Goal: Book appointment/travel/reservation

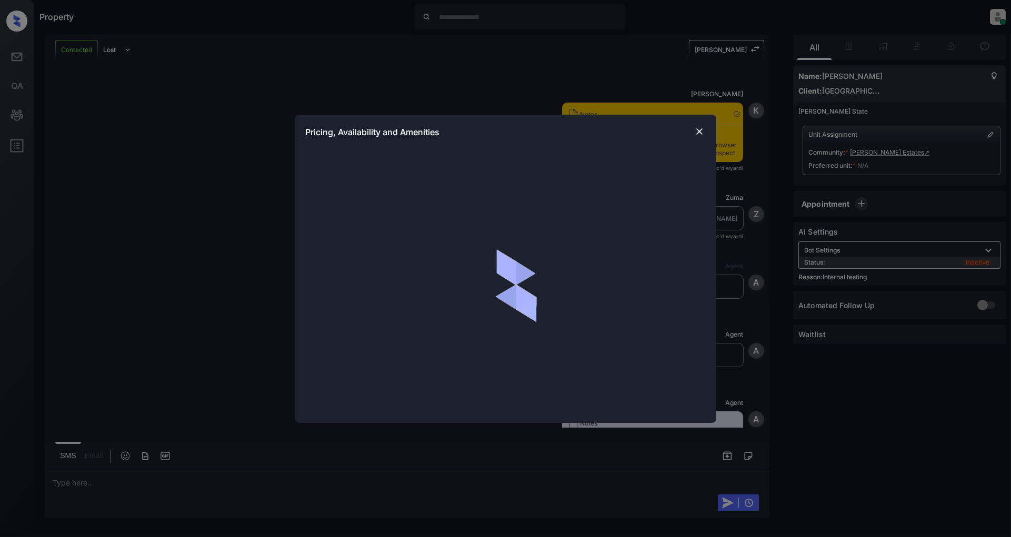
scroll to position [1329, 0]
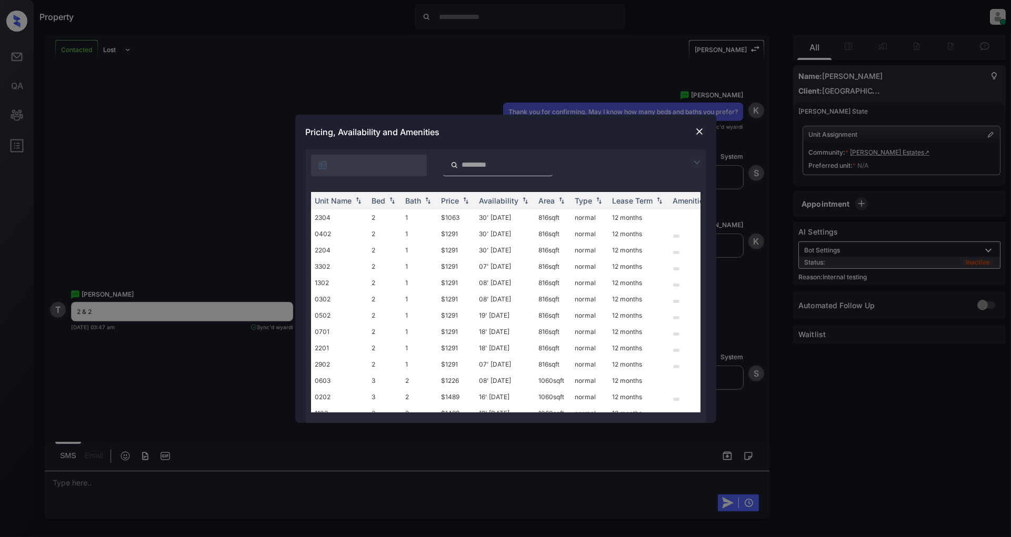
click at [693, 164] on img at bounding box center [696, 162] width 13 height 13
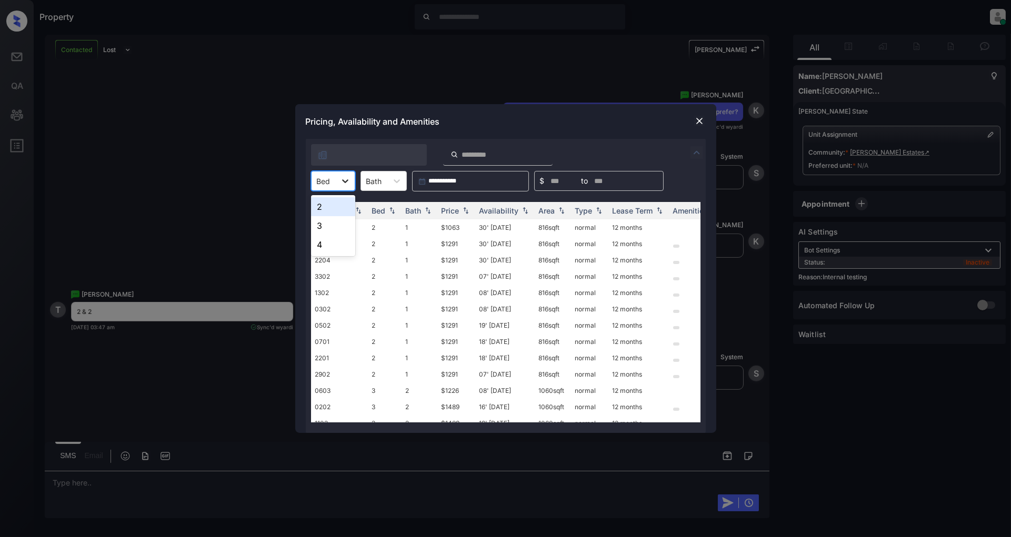
click at [345, 179] on icon at bounding box center [345, 181] width 11 height 11
click at [328, 208] on div "2" at bounding box center [333, 206] width 44 height 19
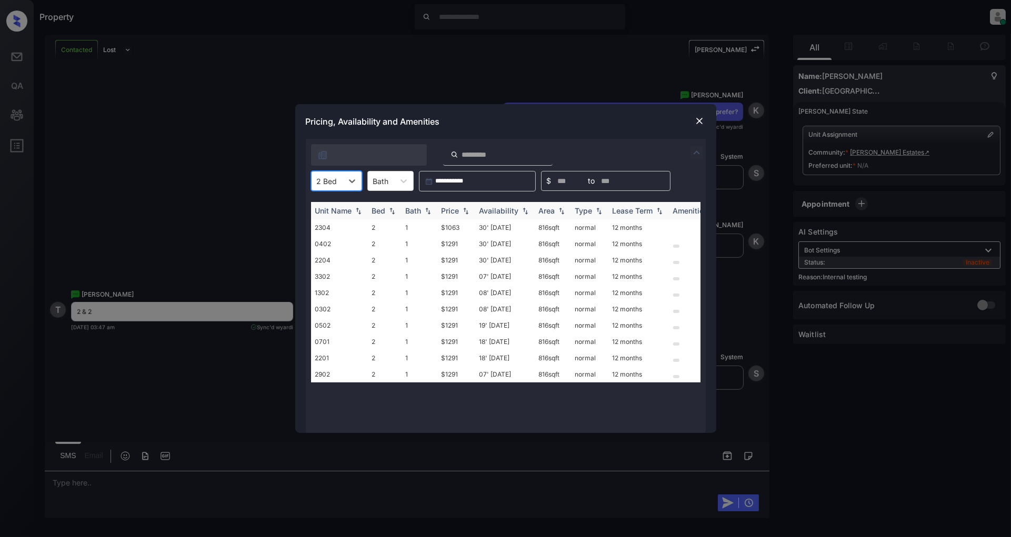
click at [460, 210] on img at bounding box center [465, 210] width 11 height 7
click at [460, 210] on img at bounding box center [465, 211] width 11 height 8
drag, startPoint x: 467, startPoint y: 228, endPoint x: 439, endPoint y: 232, distance: 28.6
click at [439, 232] on td "$1063" at bounding box center [456, 227] width 38 height 16
copy td "$1063"
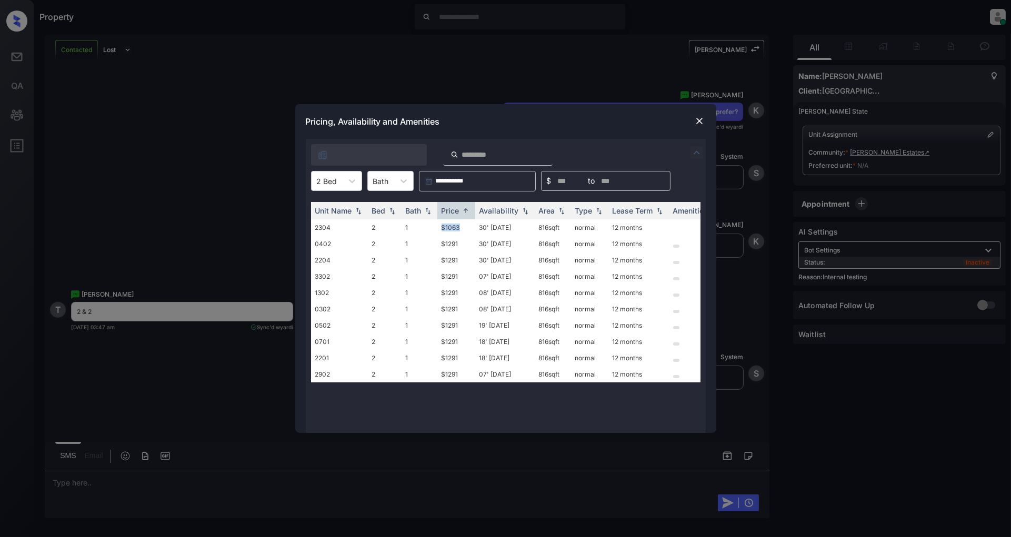
click at [700, 122] on img at bounding box center [699, 121] width 11 height 11
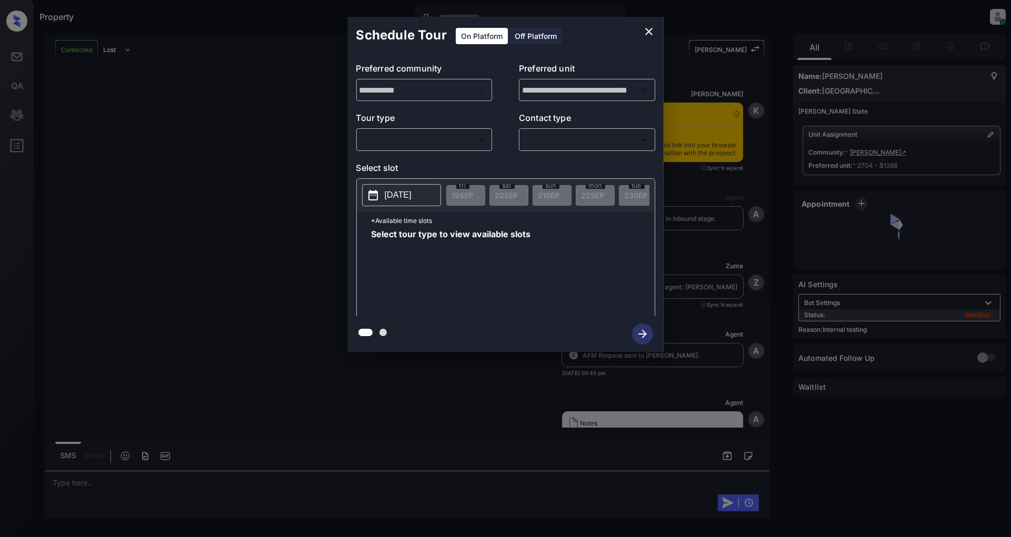
scroll to position [2321, 0]
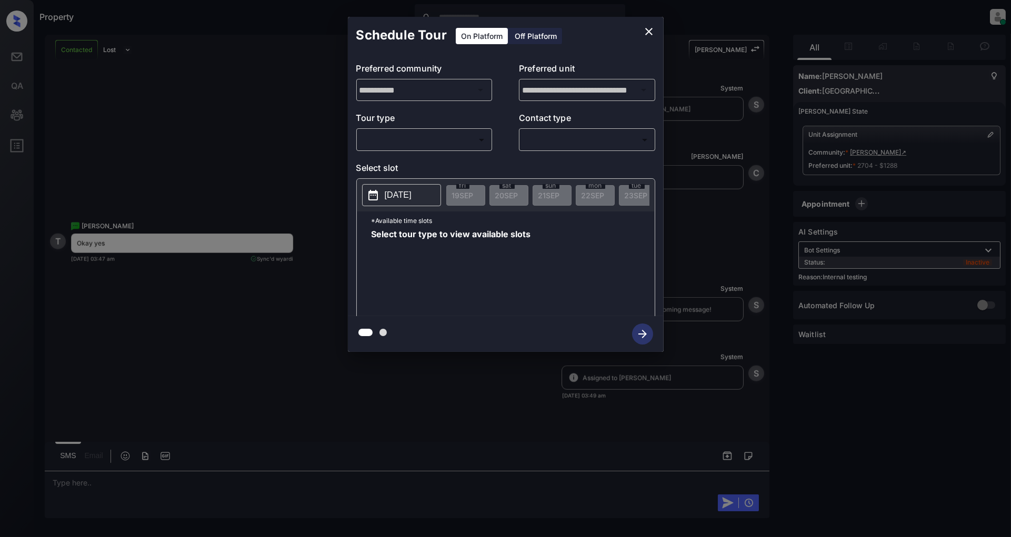
click at [405, 136] on body "Property [PERSON_NAME] Online Set yourself offline Set yourself on break Profil…" at bounding box center [505, 268] width 1011 height 537
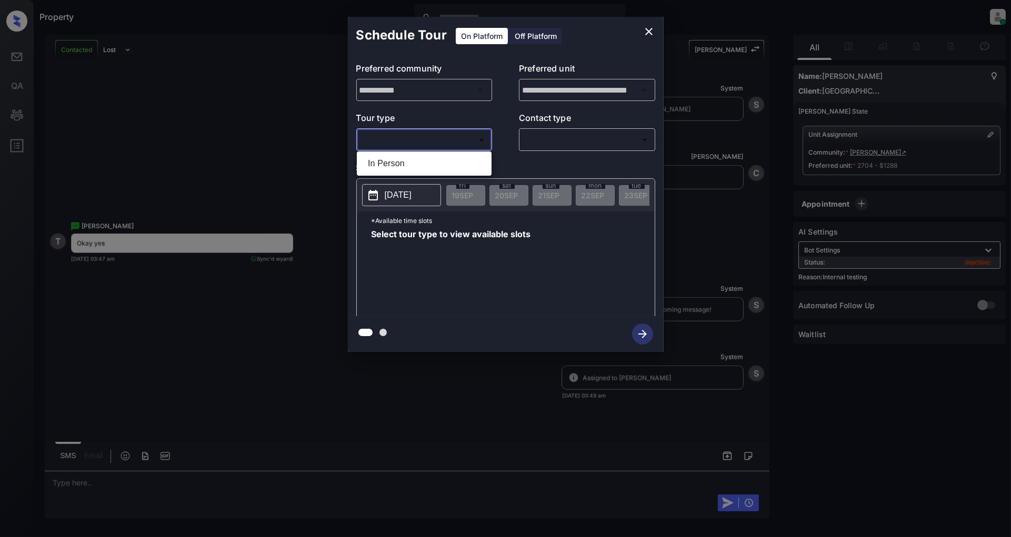
click at [388, 174] on ul "In Person" at bounding box center [424, 164] width 135 height 24
click at [398, 165] on li "In Person" at bounding box center [423, 163] width 129 height 19
type input "********"
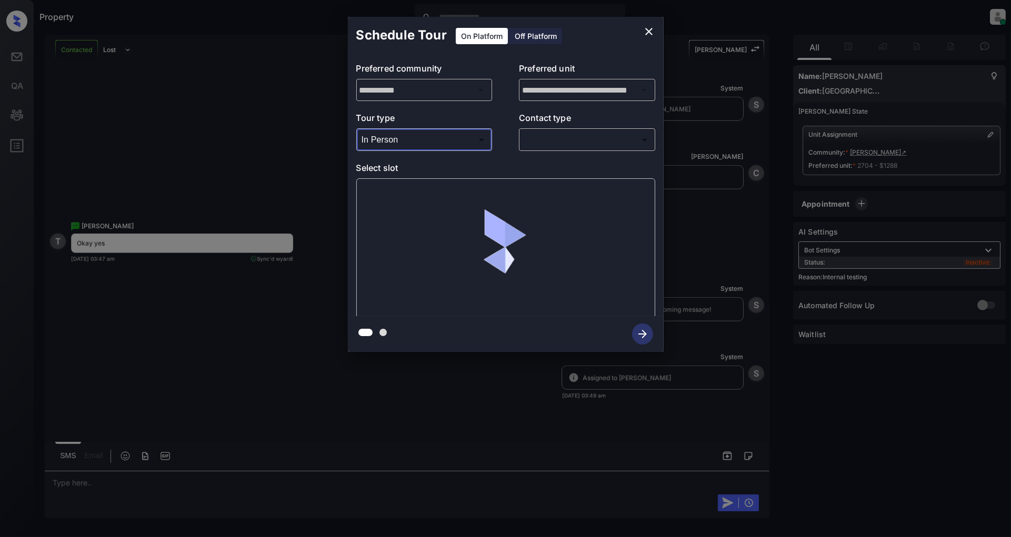
click at [591, 141] on body "Property Patrick Deasis Online Set yourself offline Set yourself on break Profi…" at bounding box center [505, 268] width 1011 height 537
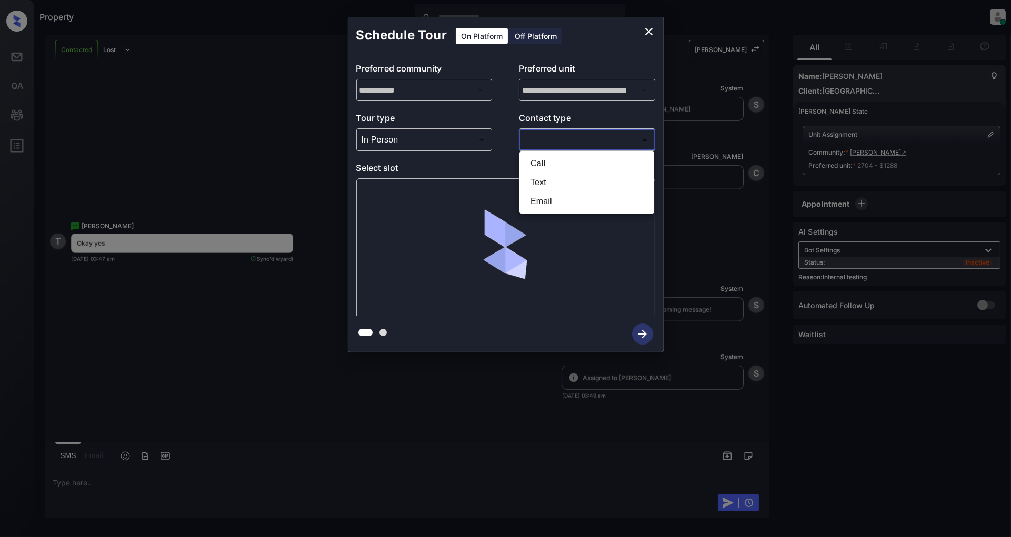
click at [546, 179] on li "Text" at bounding box center [586, 182] width 129 height 19
type input "****"
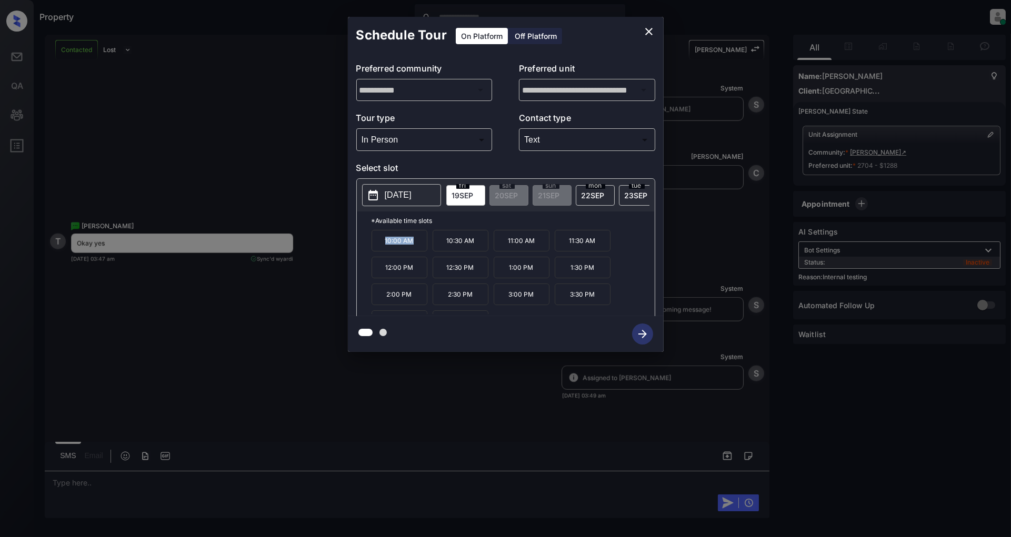
drag, startPoint x: 423, startPoint y: 248, endPoint x: 376, endPoint y: 250, distance: 46.9
click at [376, 250] on p "10:00 AM" at bounding box center [400, 241] width 56 height 22
copy p "10:00 AM"
drag, startPoint x: 477, startPoint y: 272, endPoint x: 417, endPoint y: 269, distance: 59.5
click at [417, 269] on div "10:00 AM 10:30 AM 11:00 AM 11:30 AM 12:00 PM 12:30 PM 1:00 PM 1:30 PM 2:00 PM 2…" at bounding box center [513, 272] width 283 height 84
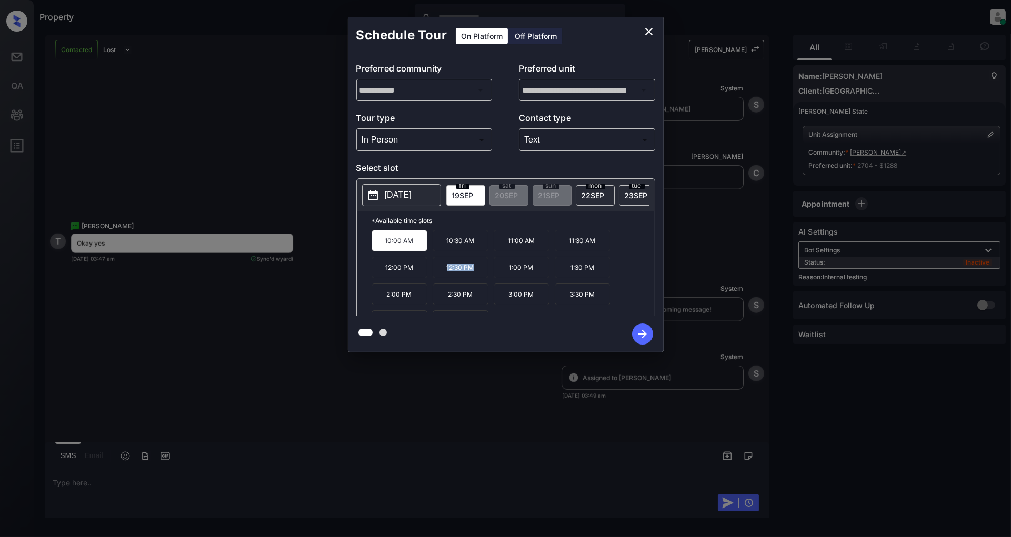
copy div "12:30 PM"
drag, startPoint x: 601, startPoint y: 284, endPoint x: 571, endPoint y: 284, distance: 30.0
click at [571, 284] on p "3:30 PM" at bounding box center [583, 277] width 56 height 22
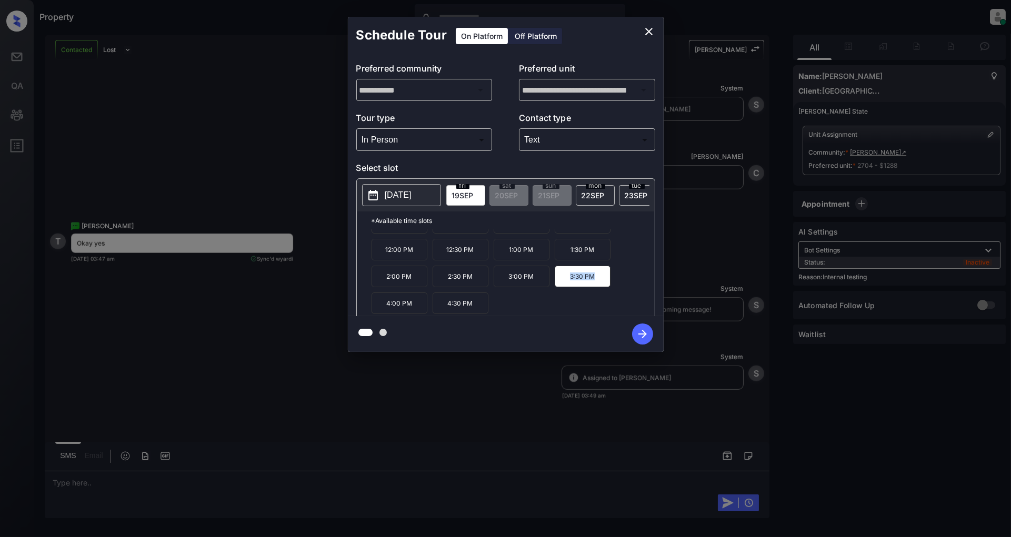
copy p "3:30 PM"
click at [649, 28] on icon "close" at bounding box center [649, 31] width 13 height 13
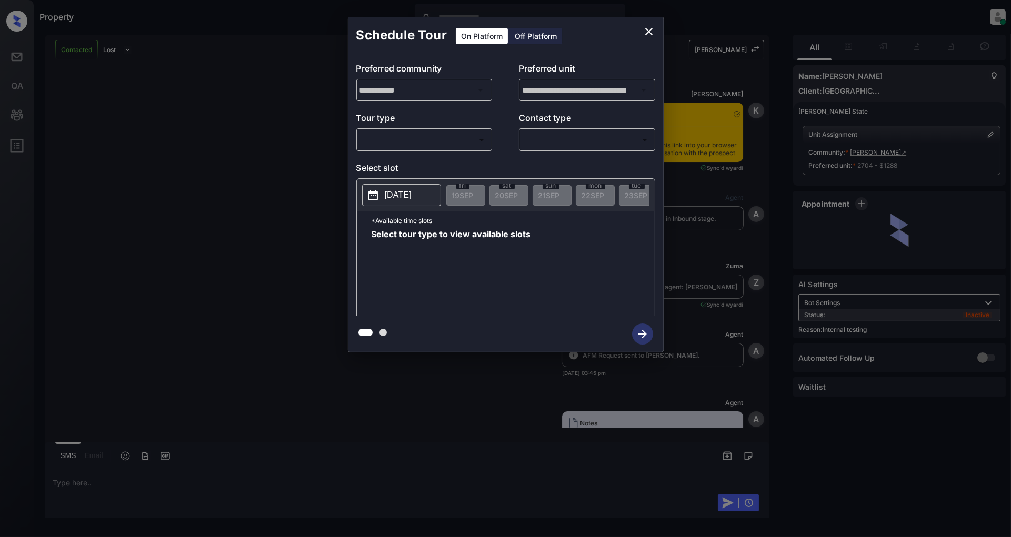
scroll to position [2670, 0]
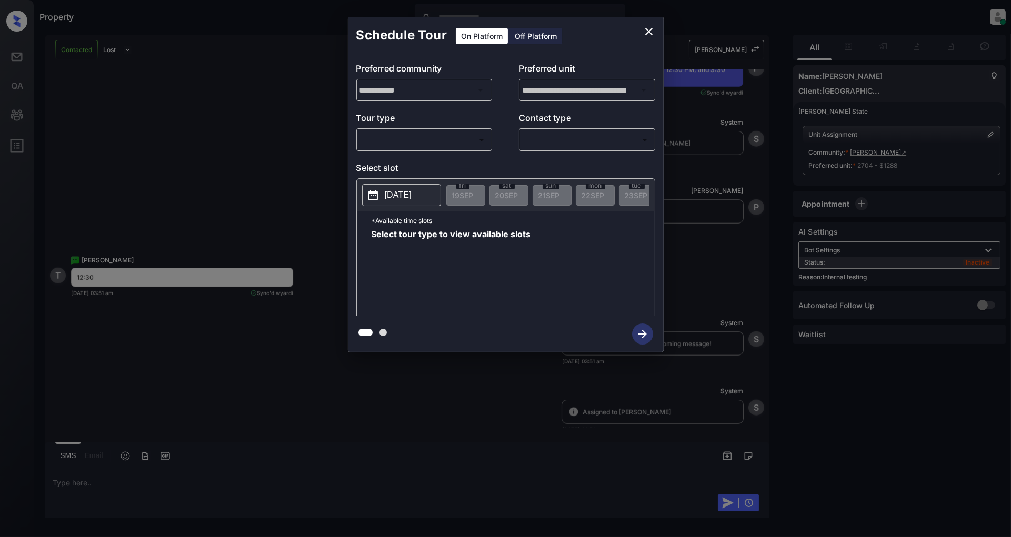
click at [434, 139] on body "Property [PERSON_NAME] Online Set yourself offline Set yourself on break Profil…" at bounding box center [505, 268] width 1011 height 537
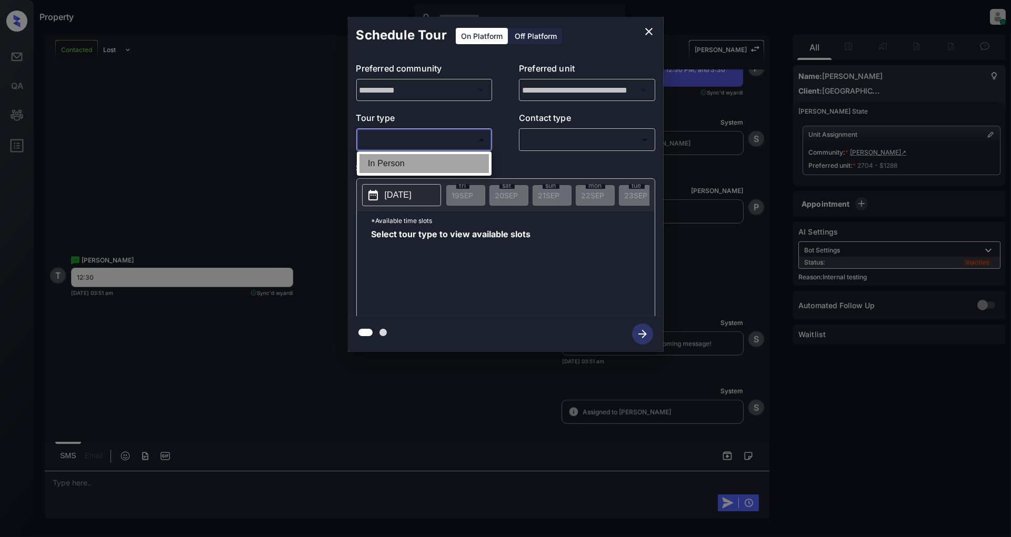
click at [400, 159] on li "In Person" at bounding box center [423, 163] width 129 height 19
type input "********"
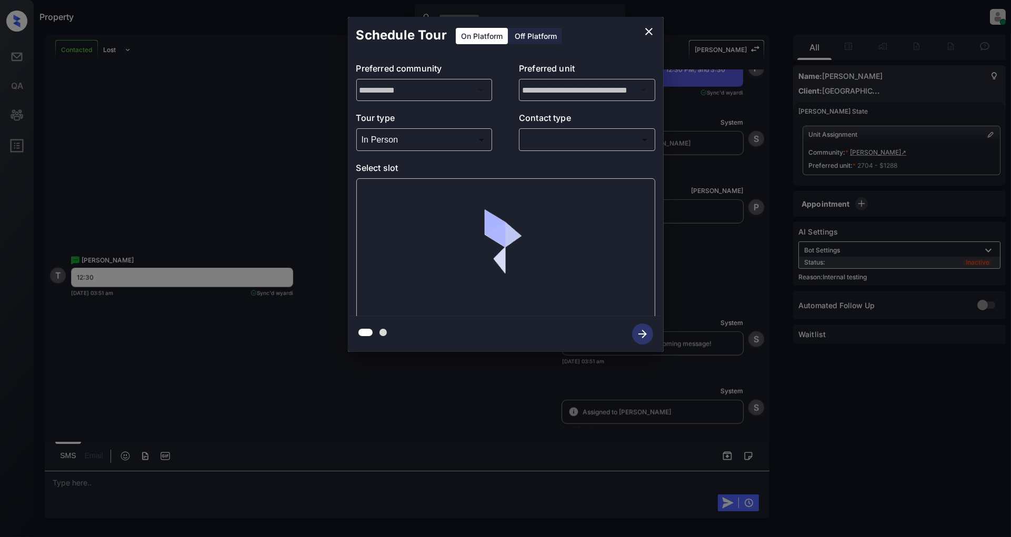
click at [591, 128] on p "Contact type" at bounding box center [587, 120] width 136 height 17
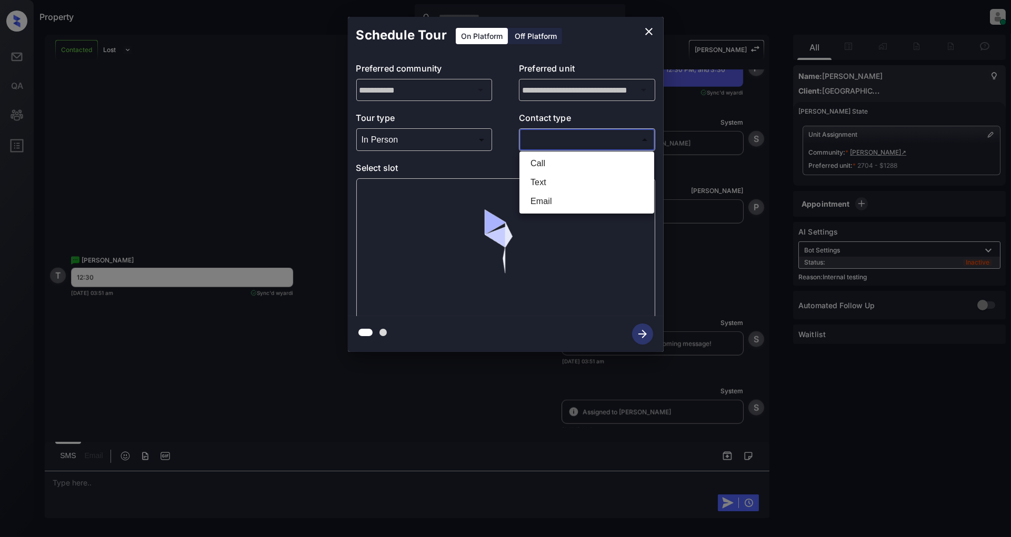
click at [581, 139] on body "Property Patrick Deasis Online Set yourself offline Set yourself on break Profi…" at bounding box center [505, 268] width 1011 height 537
click at [542, 185] on li "Text" at bounding box center [586, 182] width 129 height 19
type input "****"
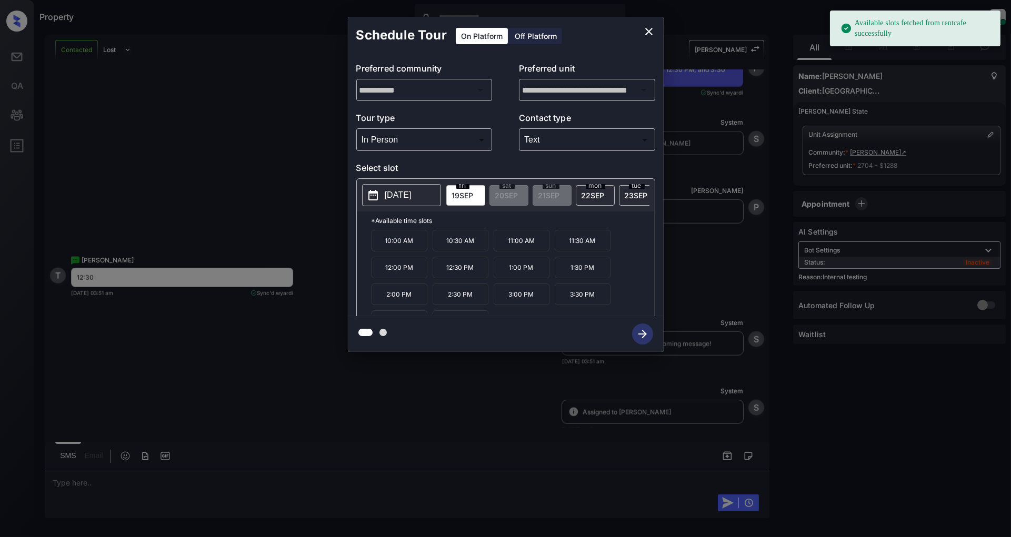
click at [467, 272] on p "12:30 PM" at bounding box center [461, 268] width 56 height 22
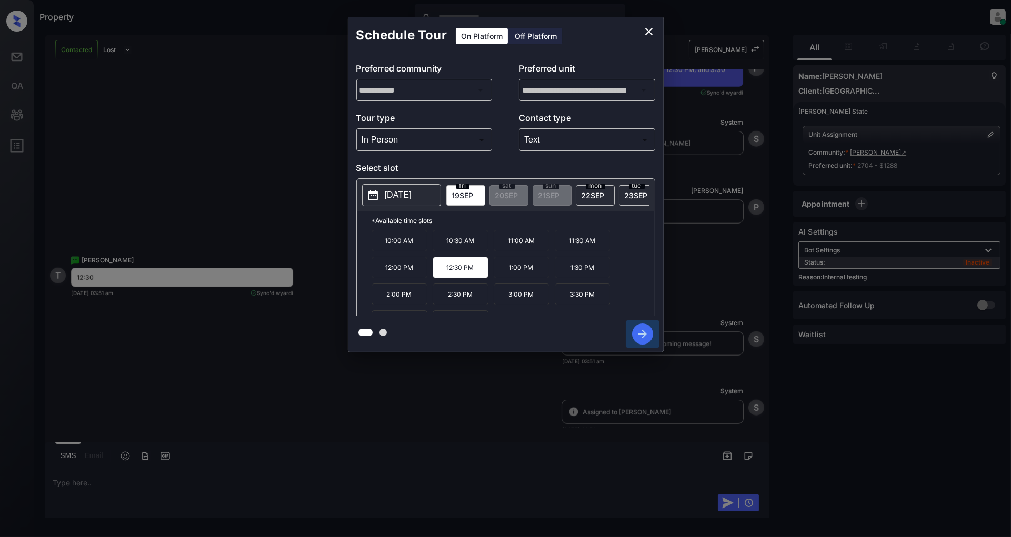
click at [634, 327] on icon "button" at bounding box center [642, 334] width 21 height 21
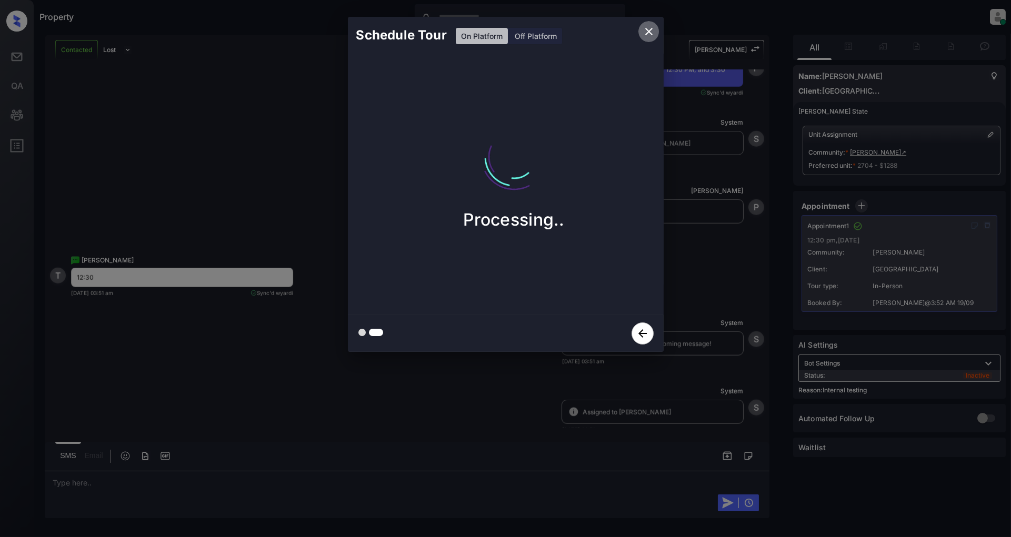
click at [648, 32] on icon "close" at bounding box center [648, 31] width 7 height 7
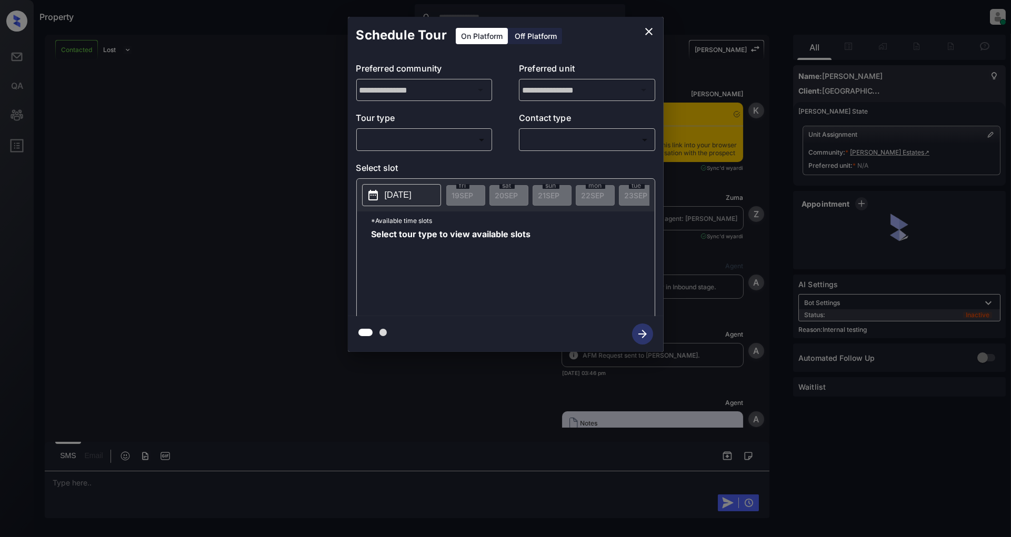
scroll to position [2270, 0]
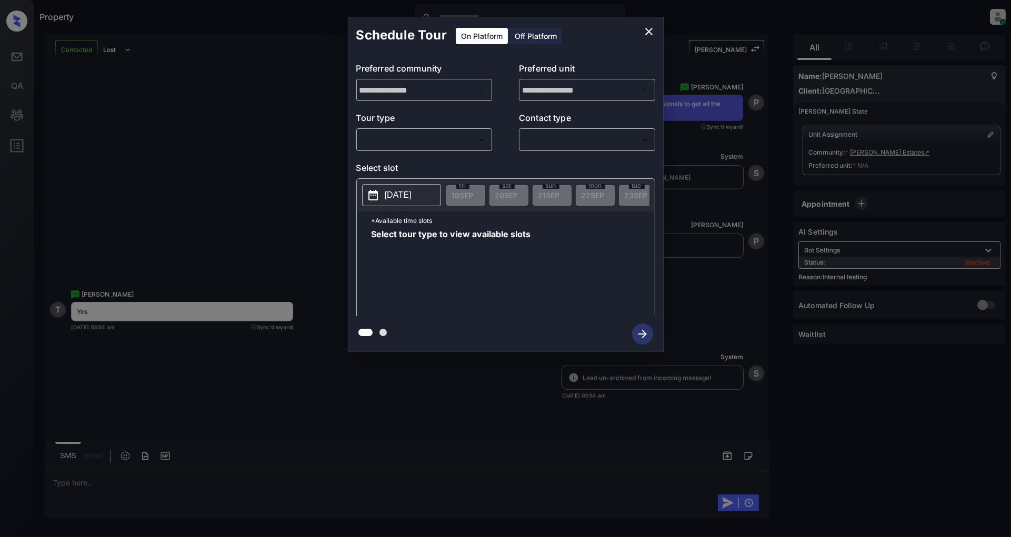
click at [439, 135] on body "Property Patrick Deasis Online Set yourself offline Set yourself on break Profi…" at bounding box center [505, 268] width 1011 height 537
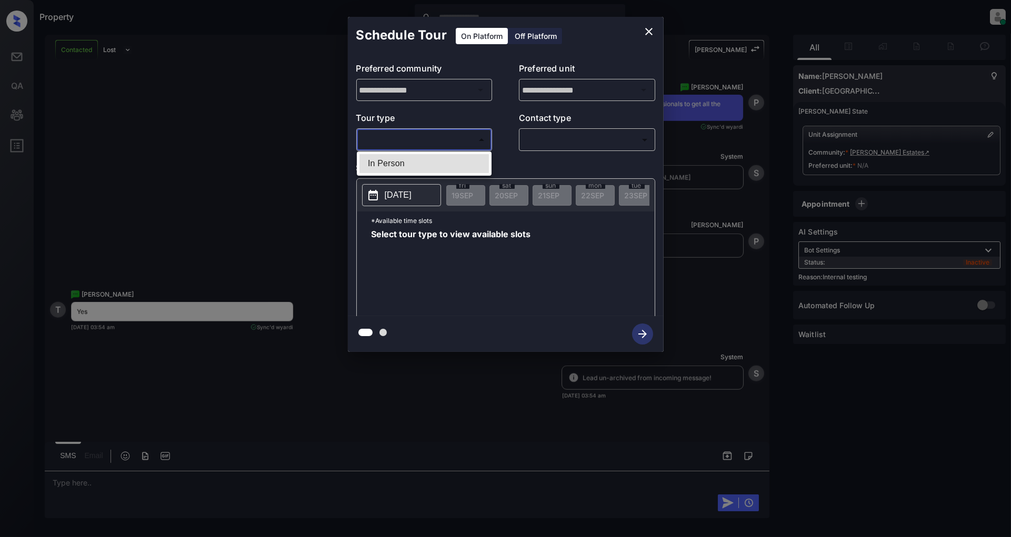
click at [415, 152] on ul "In Person" at bounding box center [424, 164] width 135 height 24
click at [417, 159] on li "In Person" at bounding box center [423, 163] width 129 height 19
type input "********"
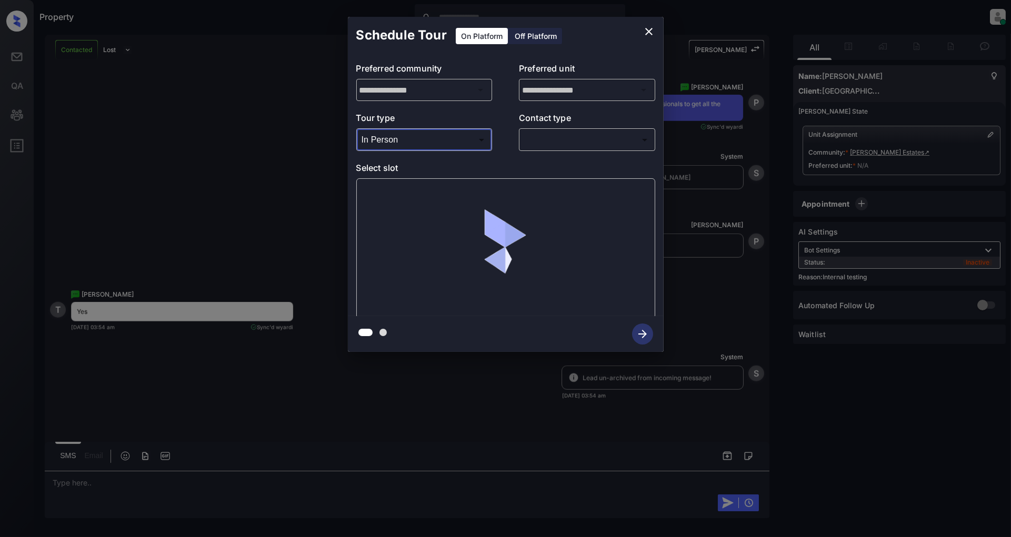
click at [554, 145] on body "Property Patrick Deasis Online Set yourself offline Set yourself on break Profi…" at bounding box center [505, 268] width 1011 height 537
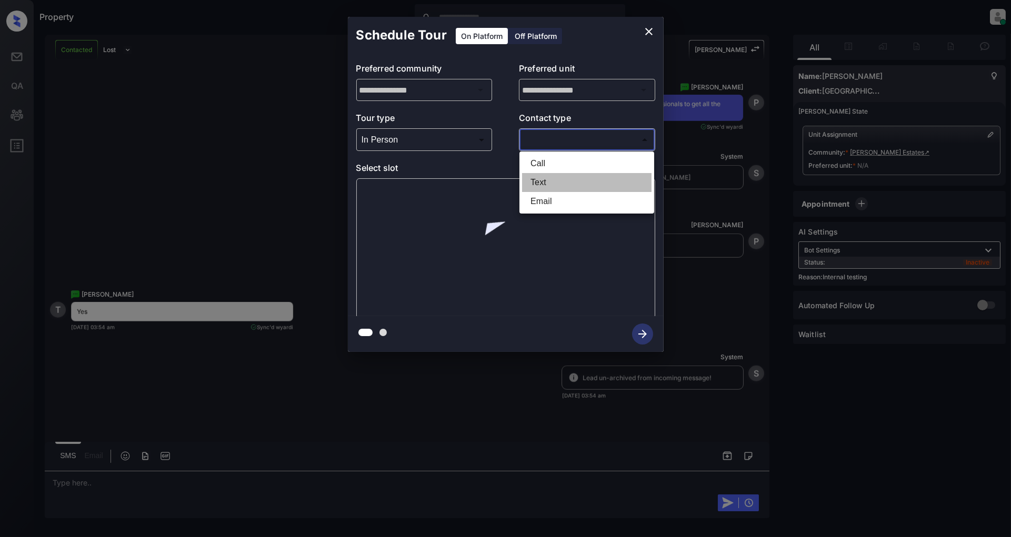
click at [559, 184] on li "Text" at bounding box center [586, 182] width 129 height 19
type input "****"
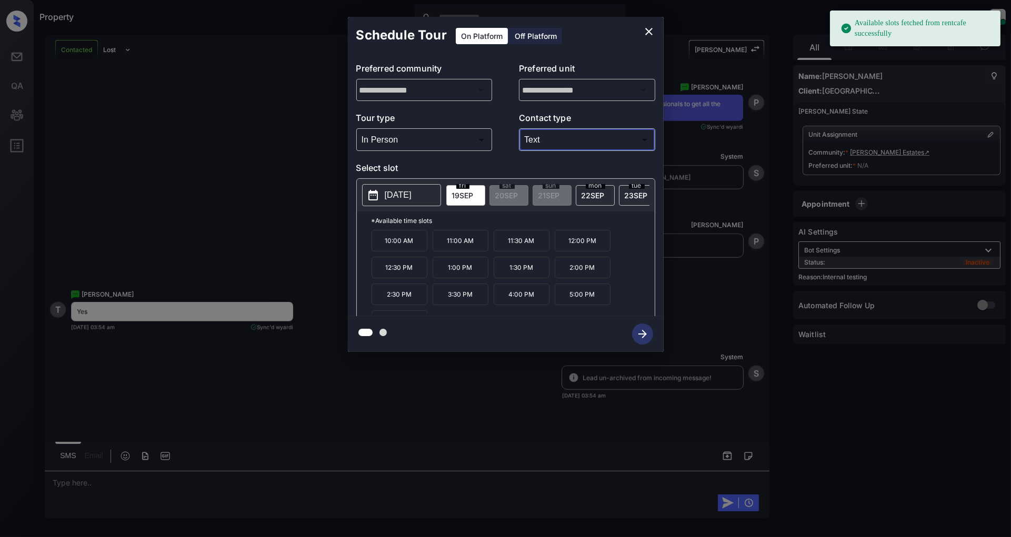
click at [248, 183] on div "**********" at bounding box center [505, 184] width 1011 height 369
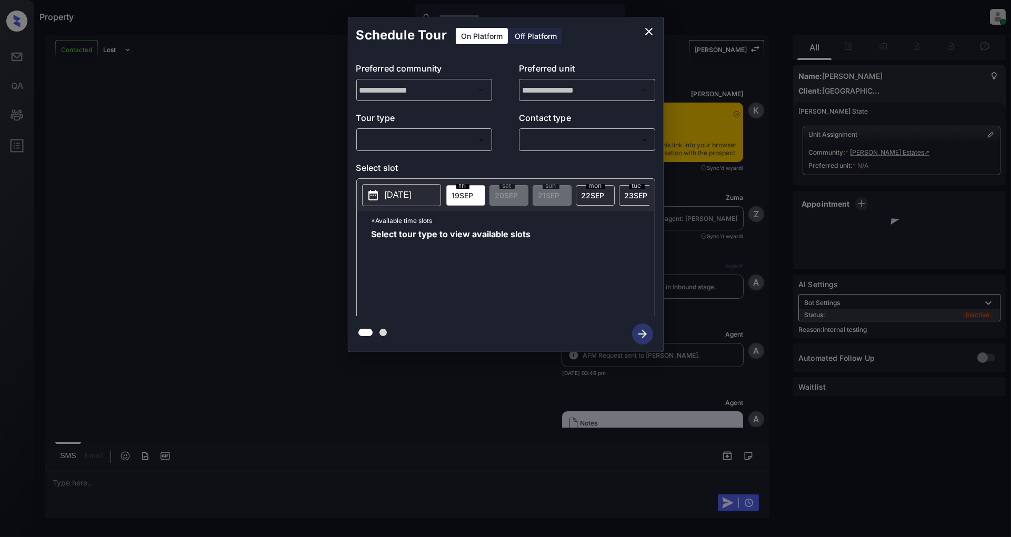
scroll to position [2270, 0]
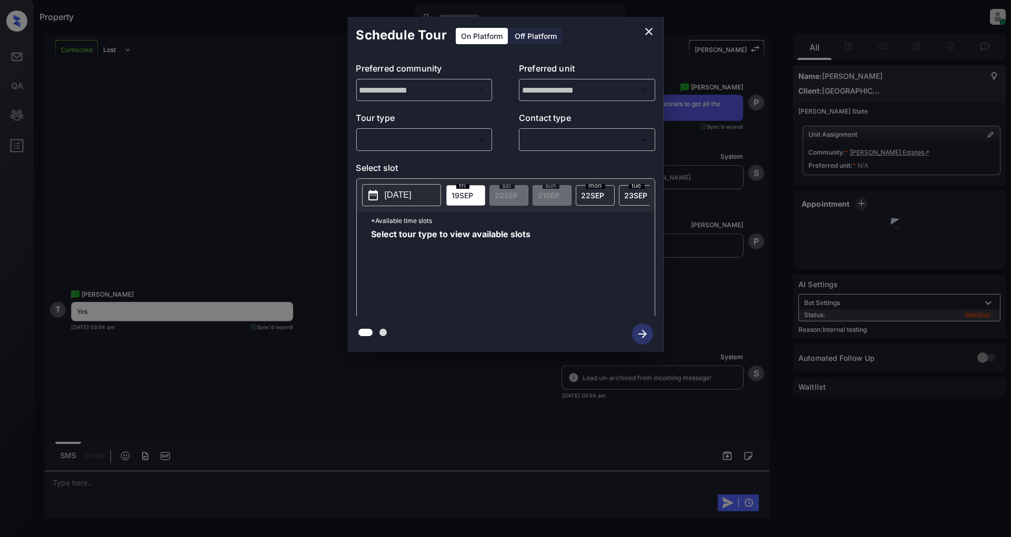
click at [461, 139] on body "Property Patrick Deasis Online Set yourself offline Set yourself on break Profi…" at bounding box center [505, 268] width 1011 height 537
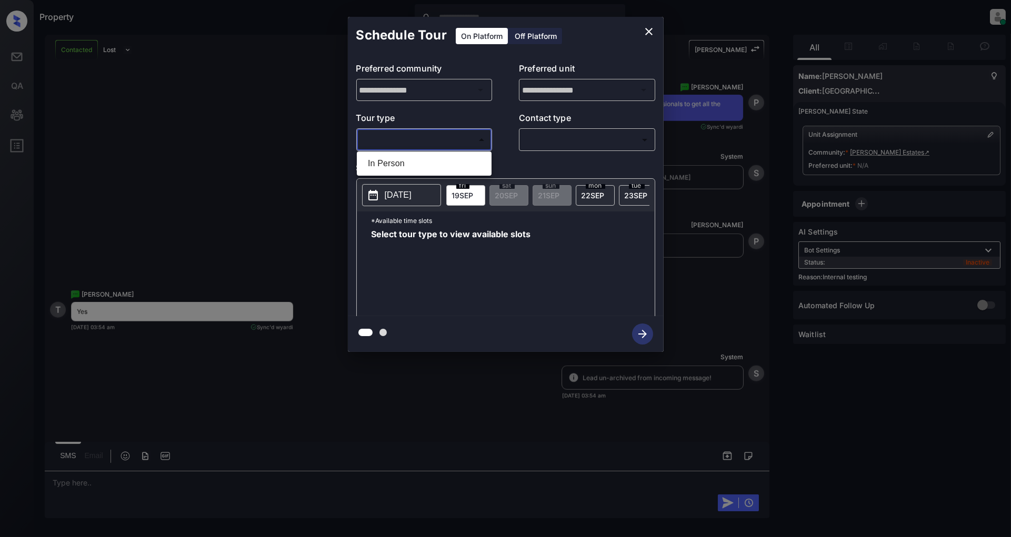
click at [408, 158] on li "In Person" at bounding box center [423, 163] width 129 height 19
type input "********"
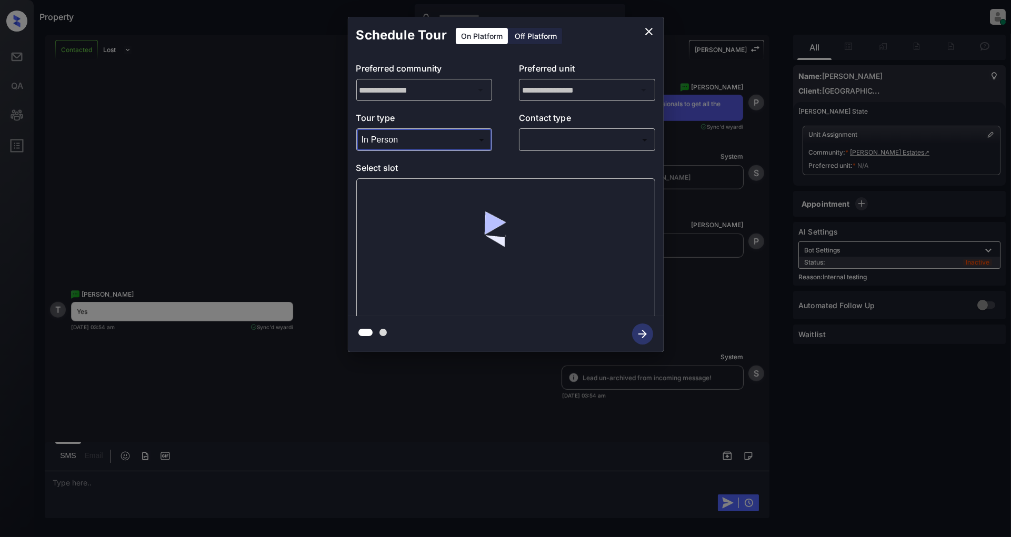
click at [558, 134] on body "Property [PERSON_NAME] Online Set yourself offline Set yourself on break Profil…" at bounding box center [505, 268] width 1011 height 537
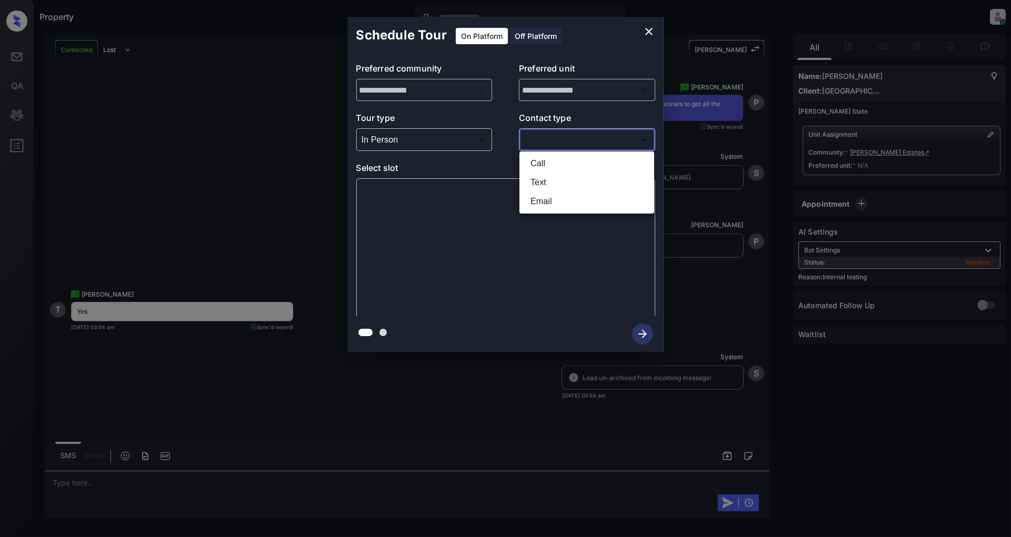
click at [547, 174] on li "Text" at bounding box center [586, 182] width 129 height 19
type input "****"
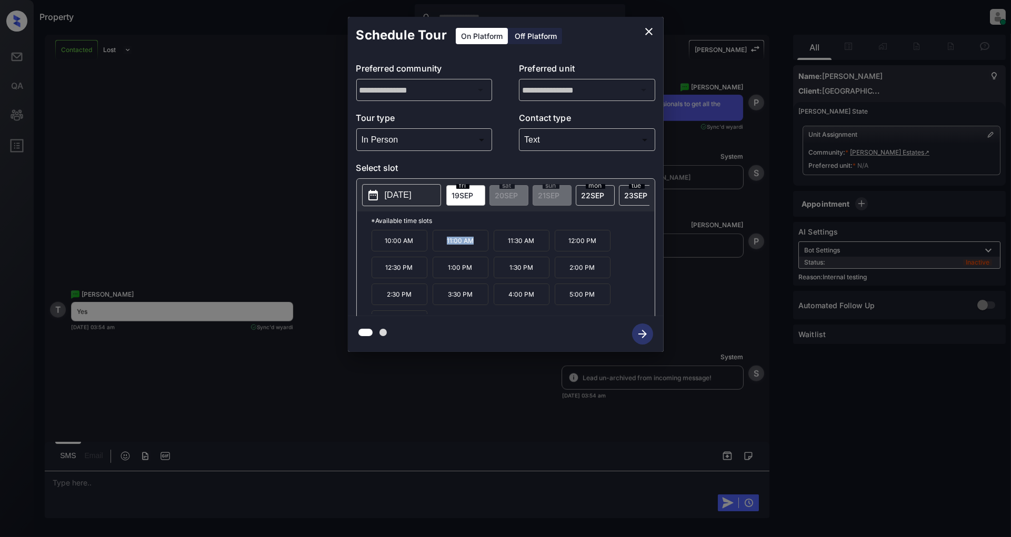
drag, startPoint x: 477, startPoint y: 248, endPoint x: 441, endPoint y: 249, distance: 36.3
click at [441, 249] on p "11:00 AM" at bounding box center [461, 241] width 56 height 22
copy p "11:00 AM"
drag, startPoint x: 538, startPoint y: 276, endPoint x: 504, endPoint y: 277, distance: 34.2
click at [504, 277] on p "1:30 PM" at bounding box center [522, 268] width 56 height 22
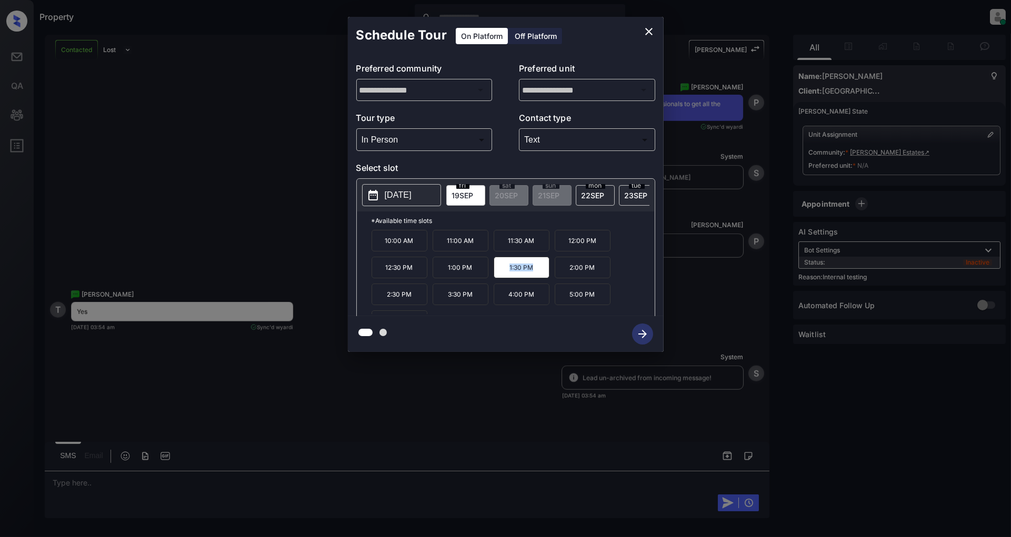
copy p "1:30 PM"
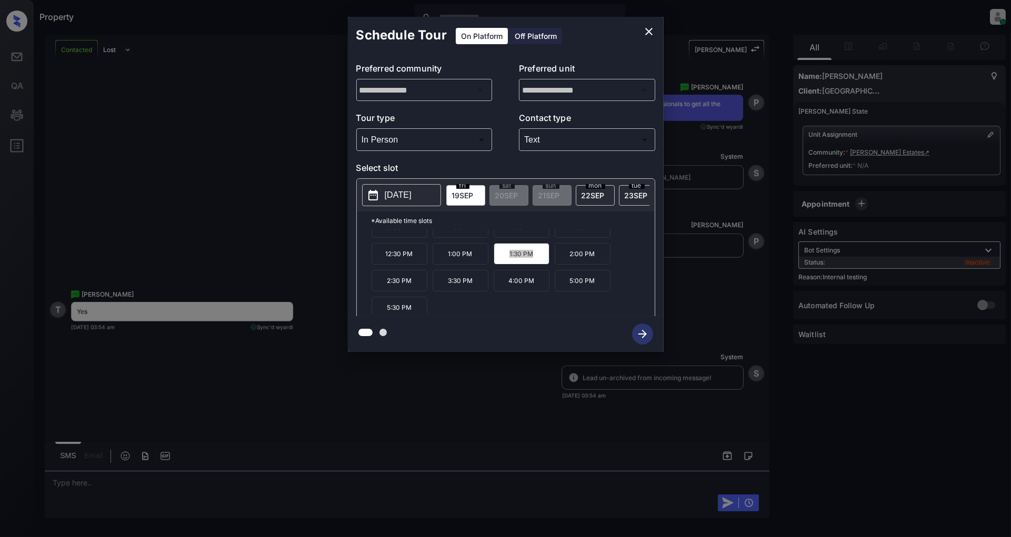
scroll to position [18, 0]
drag, startPoint x: 539, startPoint y: 281, endPoint x: 501, endPoint y: 282, distance: 37.9
click at [501, 282] on p "4:00 PM" at bounding box center [522, 277] width 56 height 22
copy p "4:00 PM"
click at [647, 33] on icon "close" at bounding box center [648, 31] width 7 height 7
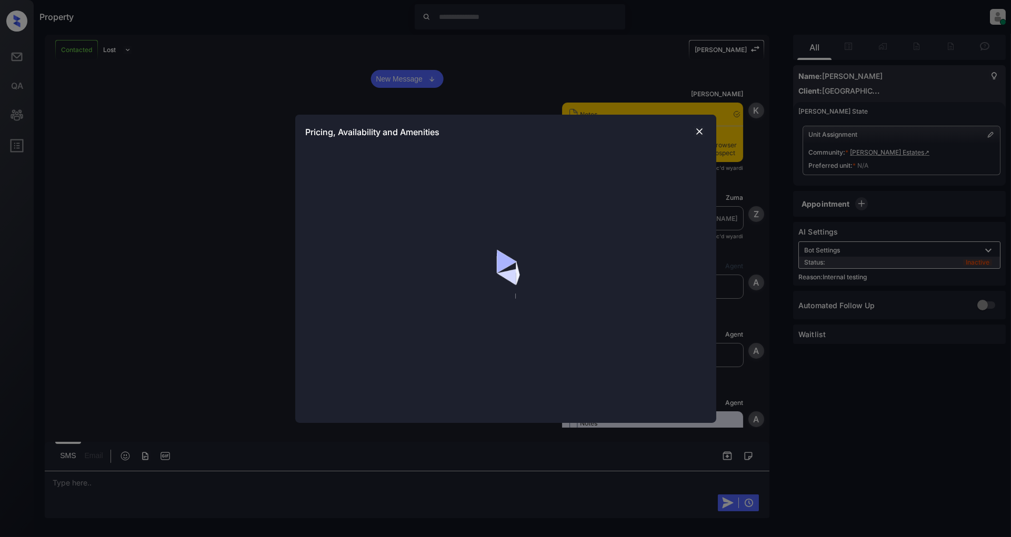
scroll to position [2747, 0]
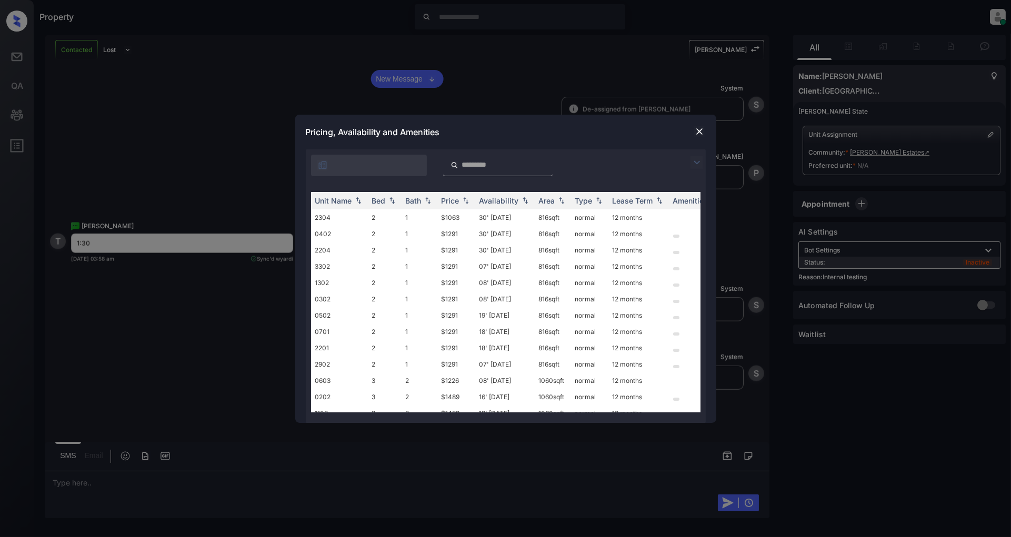
click at [694, 164] on img at bounding box center [696, 162] width 13 height 13
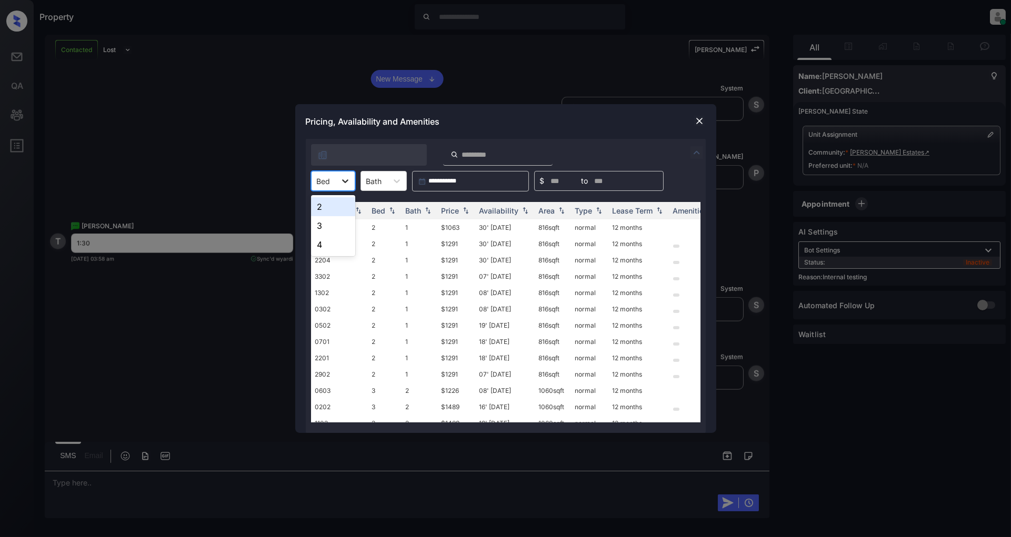
click at [350, 183] on div at bounding box center [345, 181] width 19 height 19
click at [327, 207] on div "2" at bounding box center [333, 206] width 44 height 19
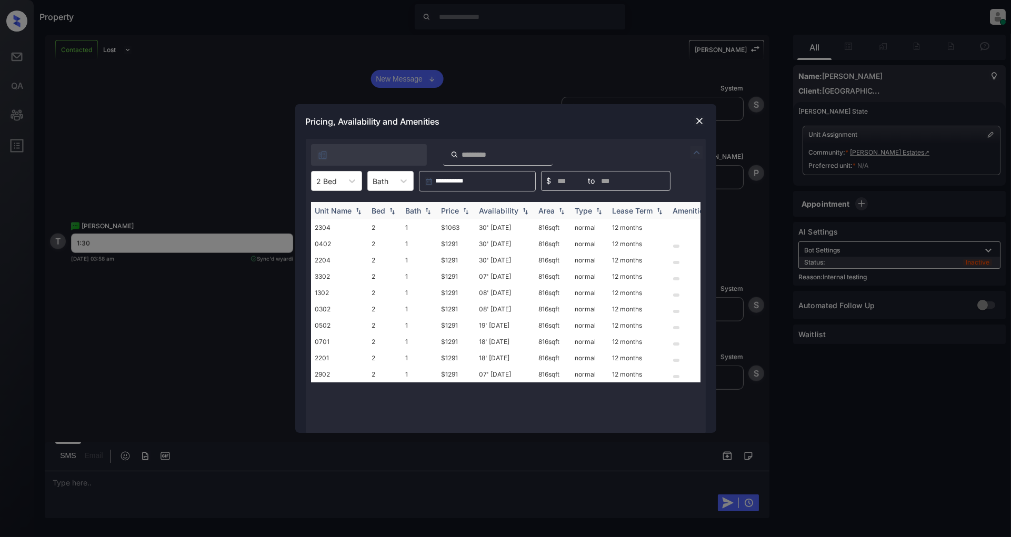
click at [461, 207] on img at bounding box center [465, 210] width 11 height 7
click at [461, 207] on img at bounding box center [465, 211] width 11 height 8
click at [452, 226] on td "$1063" at bounding box center [456, 227] width 38 height 16
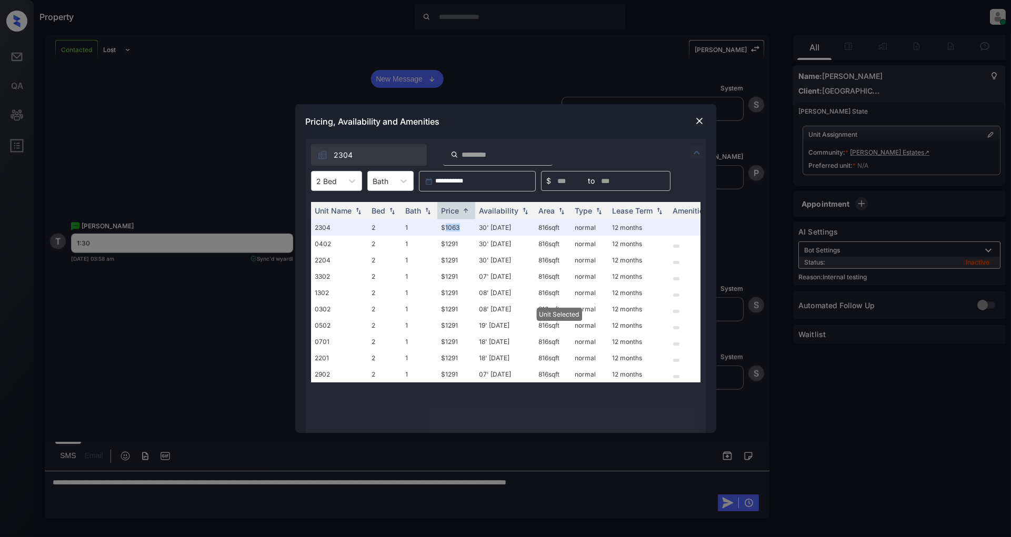
click at [699, 116] on img at bounding box center [699, 121] width 11 height 11
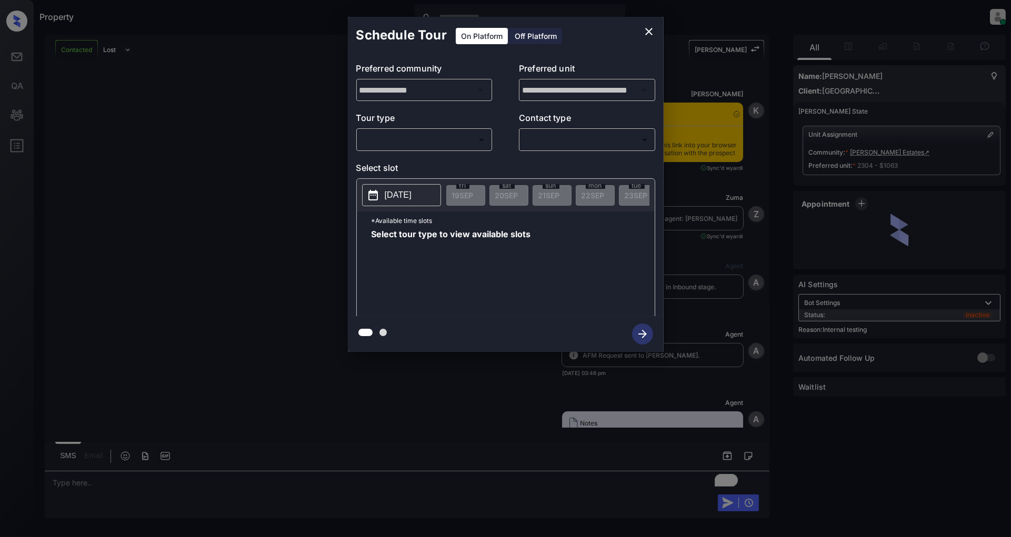
scroll to position [2815, 0]
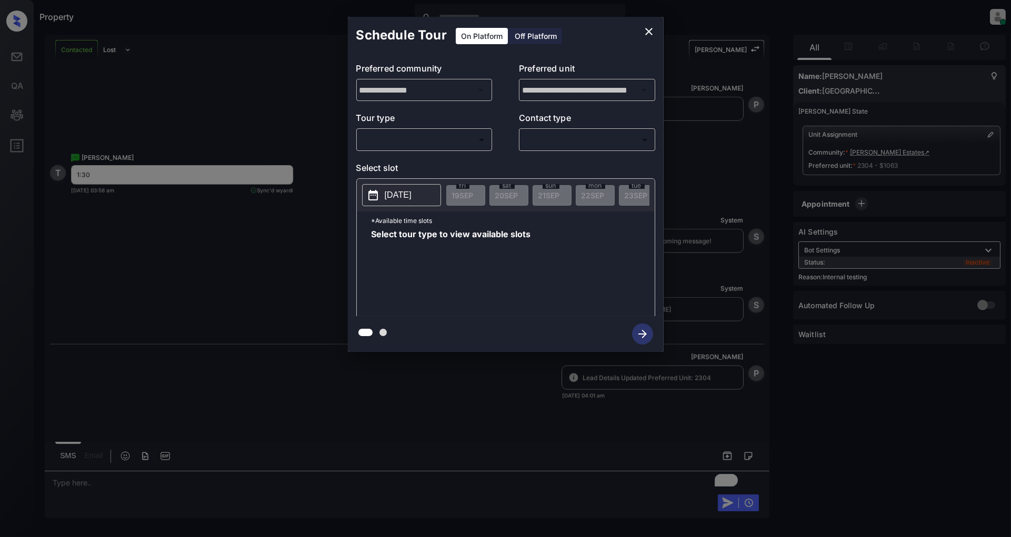
click at [417, 150] on div "​ ​" at bounding box center [424, 139] width 136 height 23
click at [404, 143] on body "Property [PERSON_NAME] Online Set yourself offline Set yourself on break Profil…" at bounding box center [505, 268] width 1011 height 537
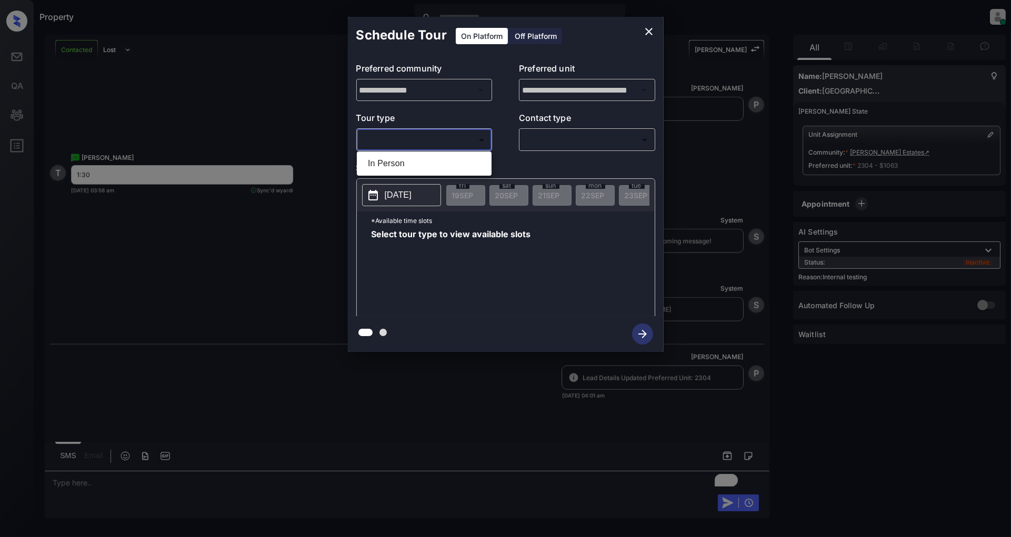
click at [392, 162] on li "In Person" at bounding box center [423, 163] width 129 height 19
type input "********"
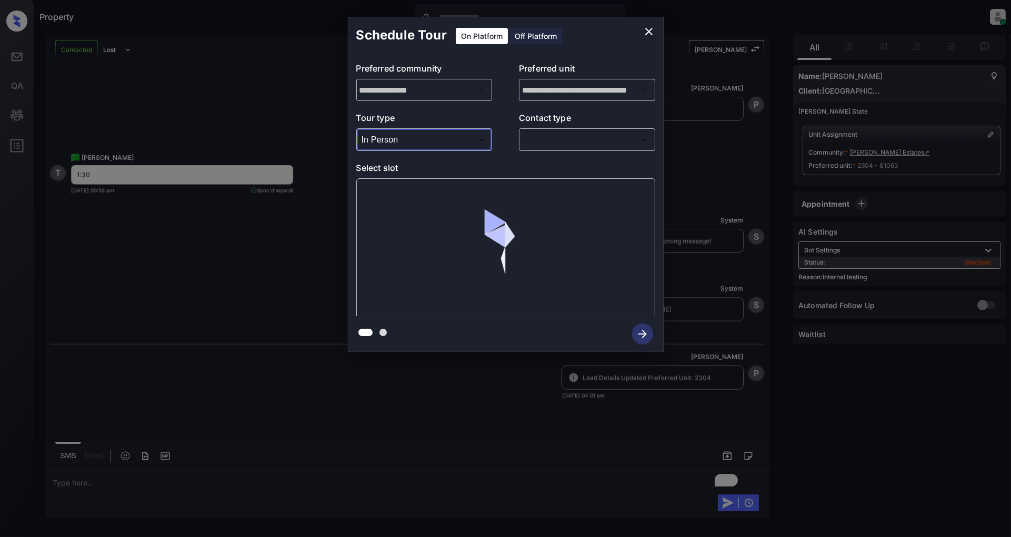
click at [570, 138] on body "Property [PERSON_NAME] Online Set yourself offline Set yourself on break Profil…" at bounding box center [505, 268] width 1011 height 537
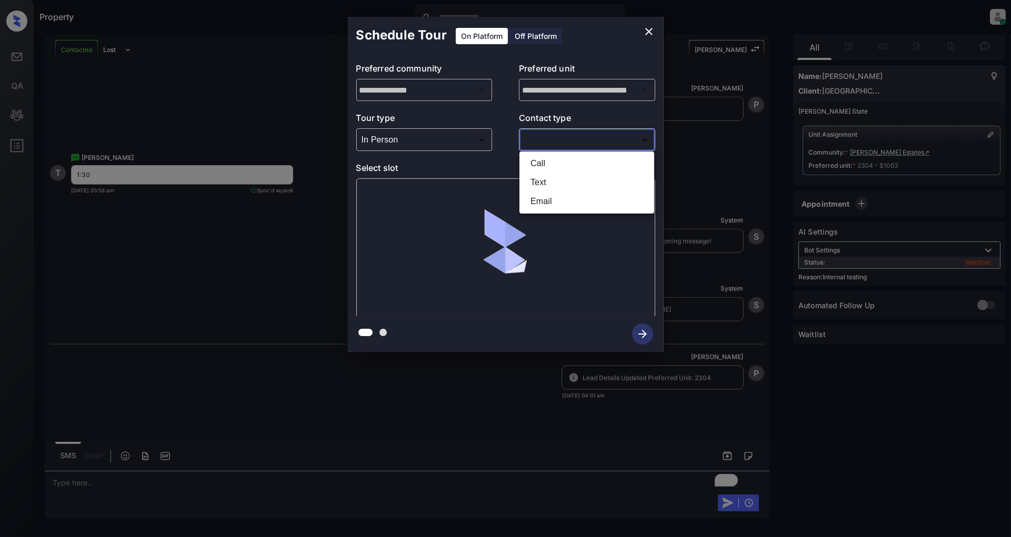
click at [533, 182] on li "Text" at bounding box center [586, 182] width 129 height 19
type input "****"
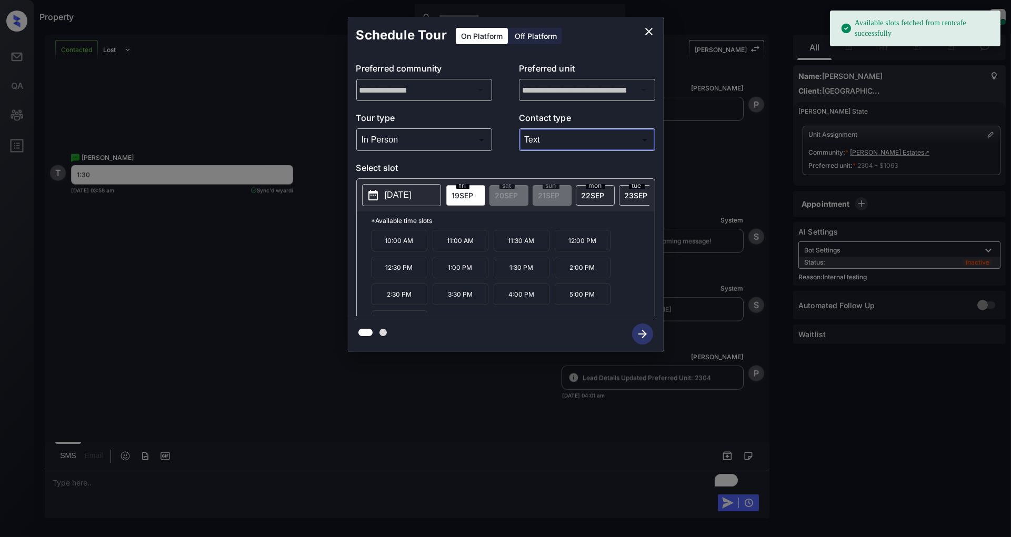
click at [511, 276] on p "1:30 PM" at bounding box center [522, 268] width 56 height 22
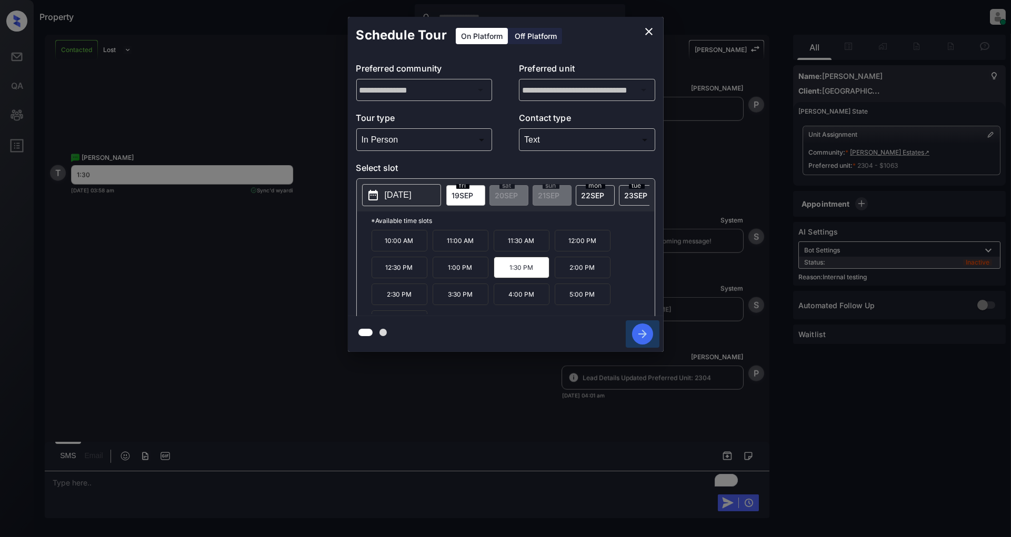
click at [647, 337] on icon "button" at bounding box center [642, 334] width 21 height 21
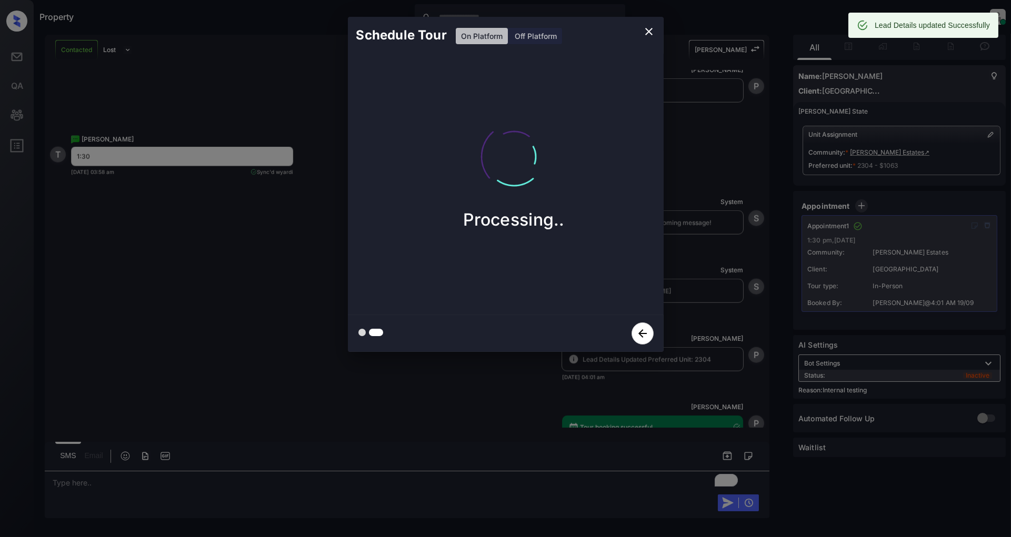
click at [649, 31] on icon "close" at bounding box center [648, 31] width 7 height 7
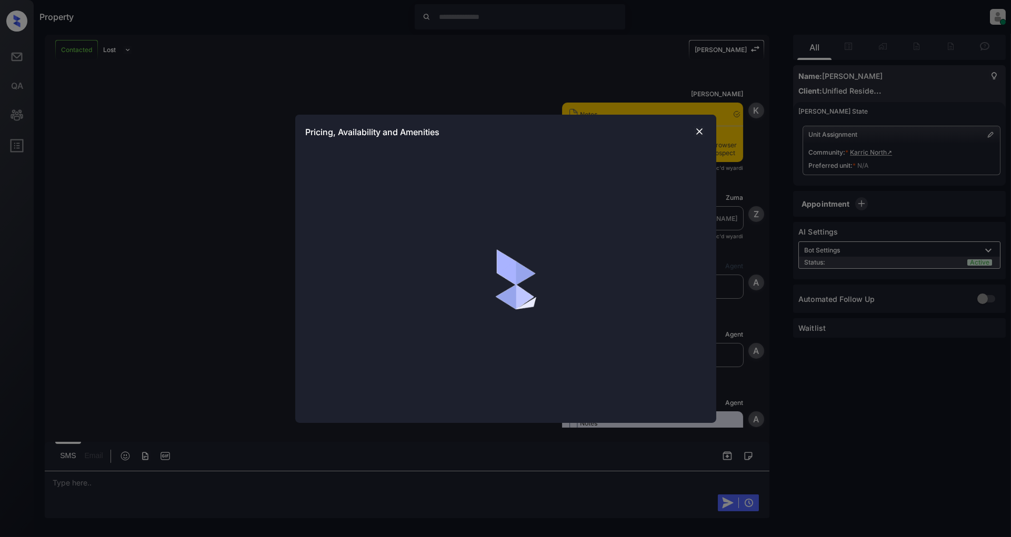
scroll to position [626, 0]
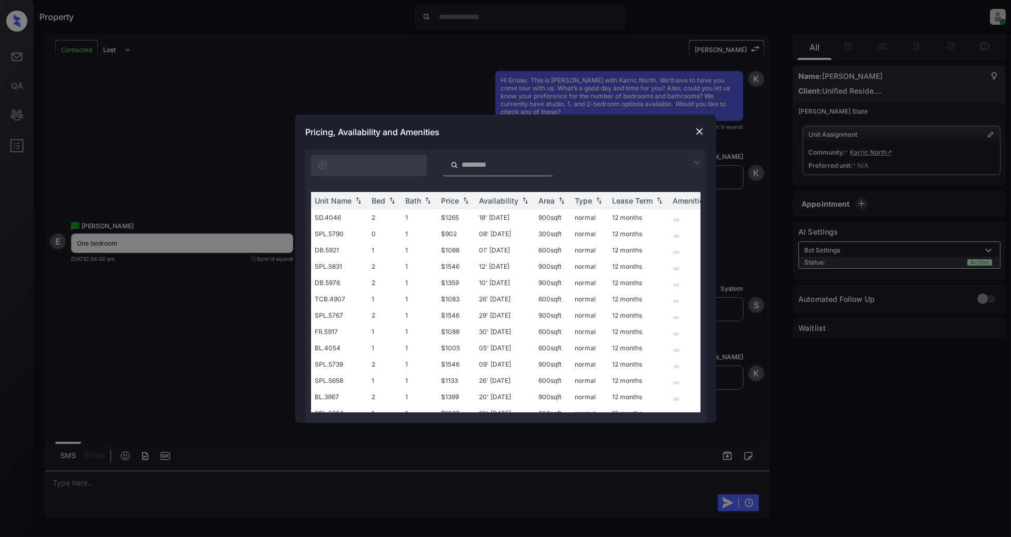
click at [697, 164] on img at bounding box center [696, 162] width 13 height 13
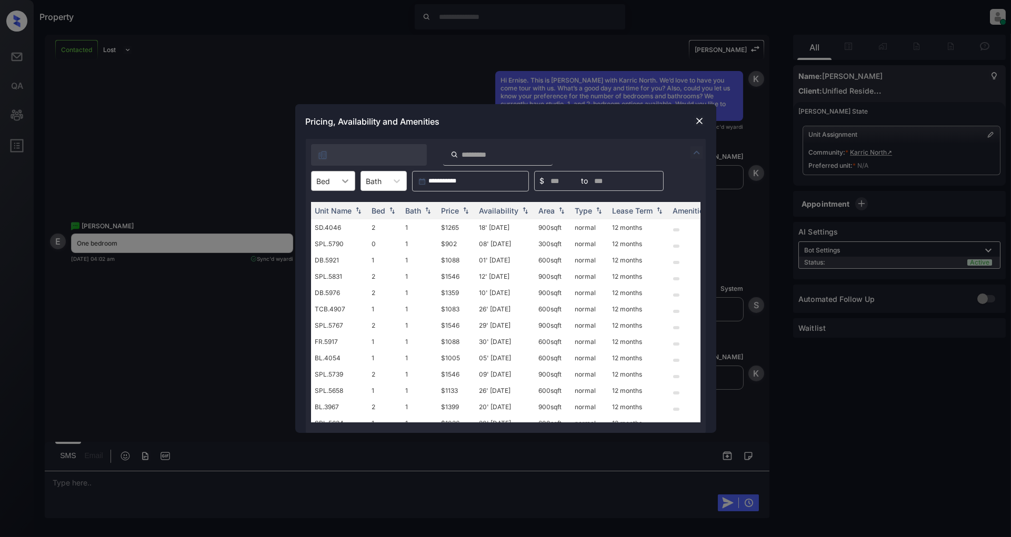
click at [344, 186] on div at bounding box center [345, 181] width 19 height 19
click at [321, 226] on div "1" at bounding box center [333, 225] width 44 height 19
click at [464, 212] on img at bounding box center [465, 210] width 11 height 7
drag, startPoint x: 469, startPoint y: 228, endPoint x: 428, endPoint y: 228, distance: 40.5
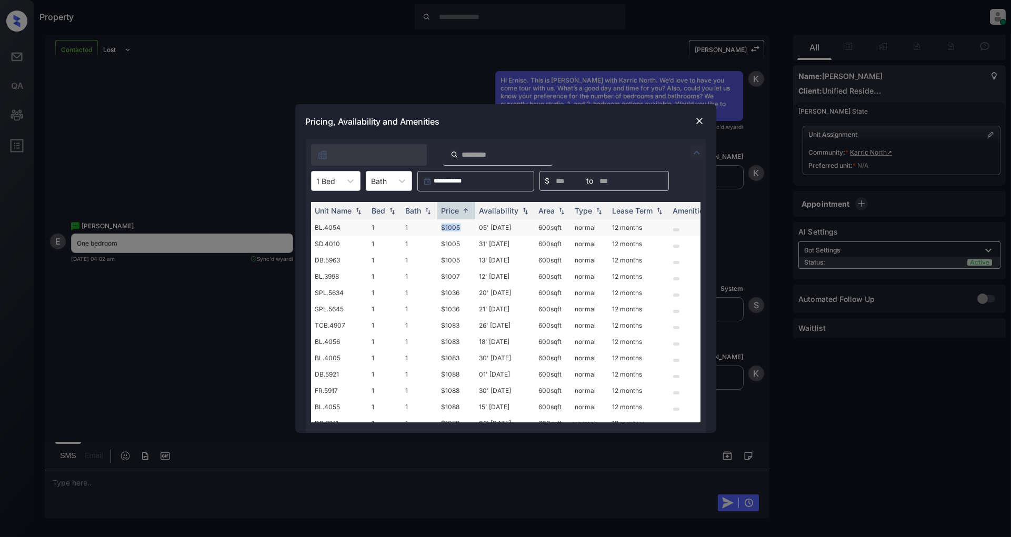
click at [428, 228] on tr "BL.4054 1 1 $1005 05' Nov 25 600 sqft normal 12 months" at bounding box center [586, 227] width 550 height 16
copy tr "$1005"
click at [700, 118] on img at bounding box center [699, 121] width 11 height 11
